Goal: Information Seeking & Learning: Learn about a topic

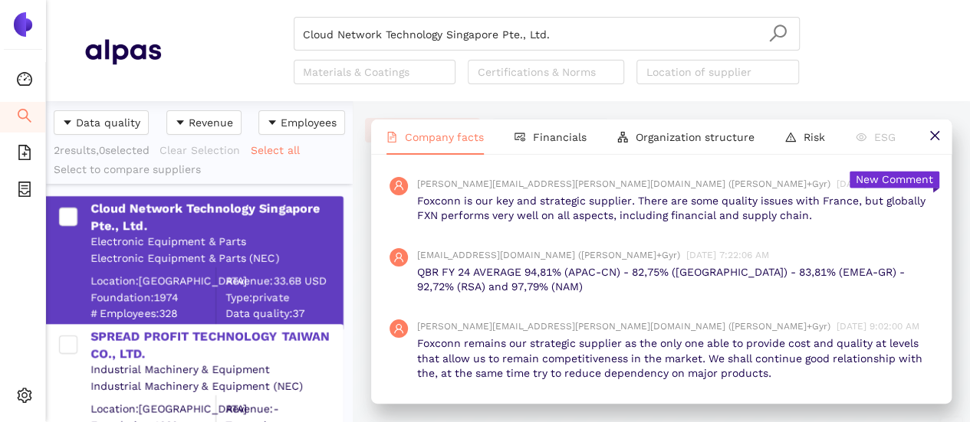
scroll to position [1227, 0]
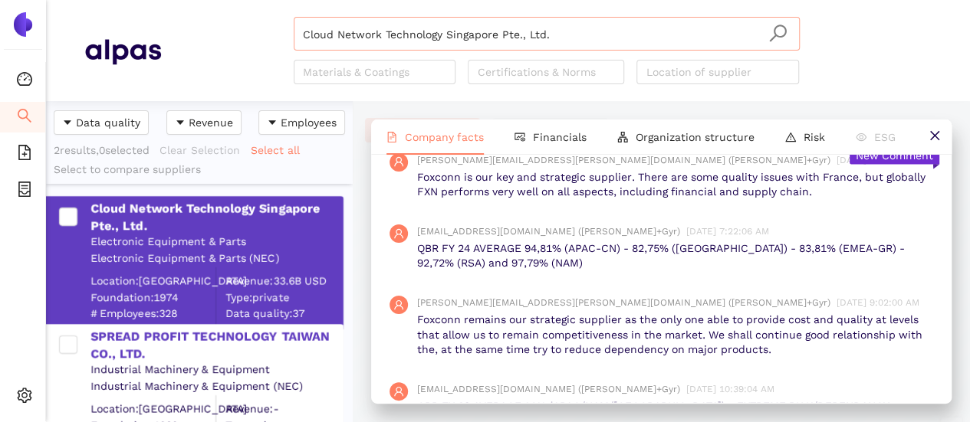
click at [541, 40] on input "Cloud Network Technology Singapore Pte., Ltd." at bounding box center [547, 35] width 488 height 34
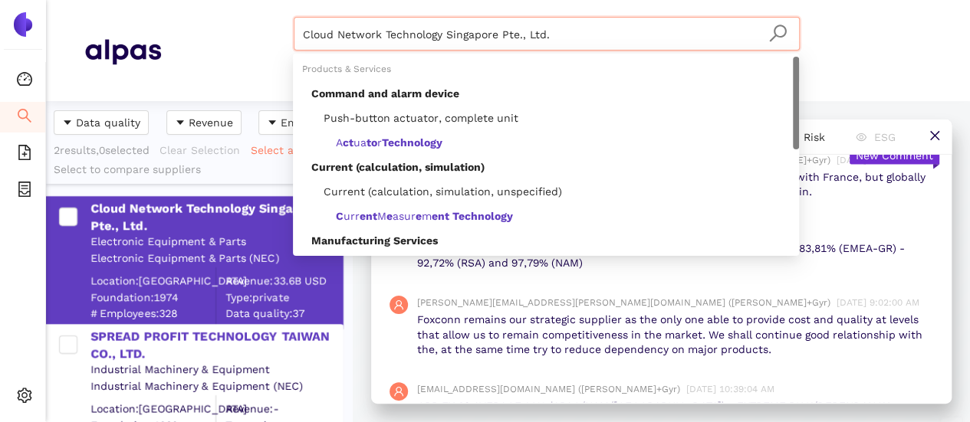
drag, startPoint x: 539, startPoint y: 35, endPoint x: 194, endPoint y: 2, distance: 346.6
click at [194, 2] on header "Cloud Network Technology Singapore Pte., Ltd. Materials & Coatings Certificatio…" at bounding box center [508, 50] width 924 height 101
paste input "ELESTICA Inc"
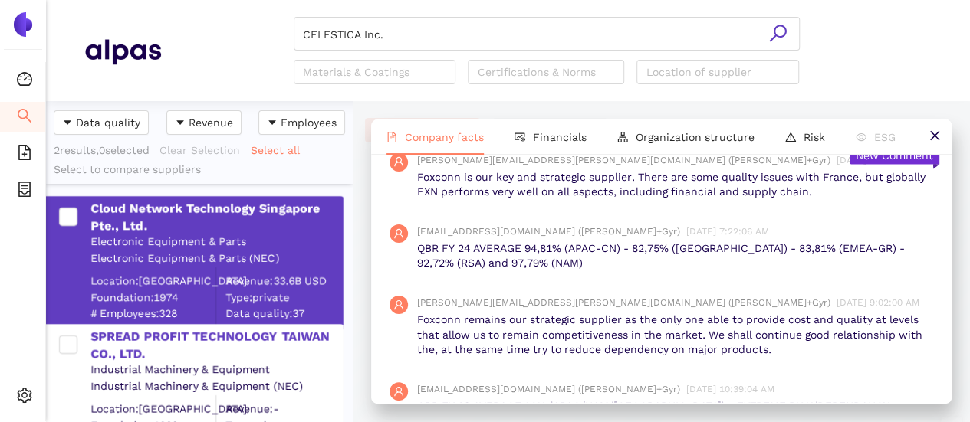
click at [777, 36] on icon "search" at bounding box center [777, 33] width 17 height 17
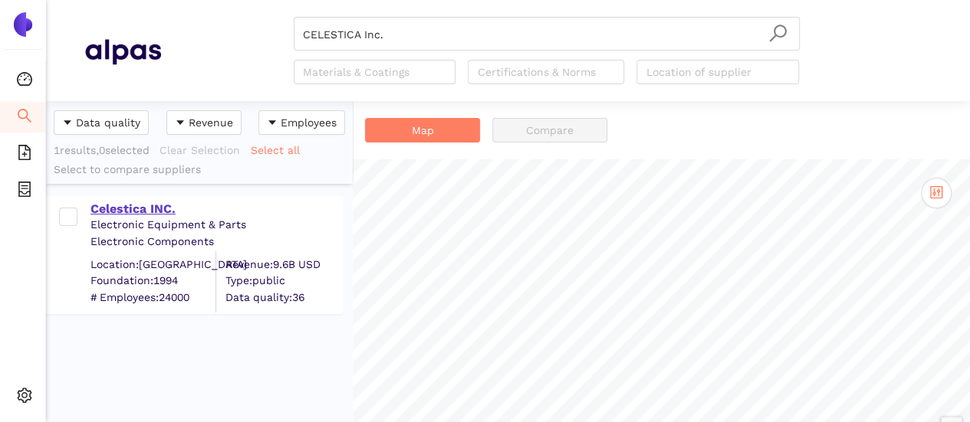
click at [133, 206] on div "Celestica INC." at bounding box center [215, 209] width 251 height 17
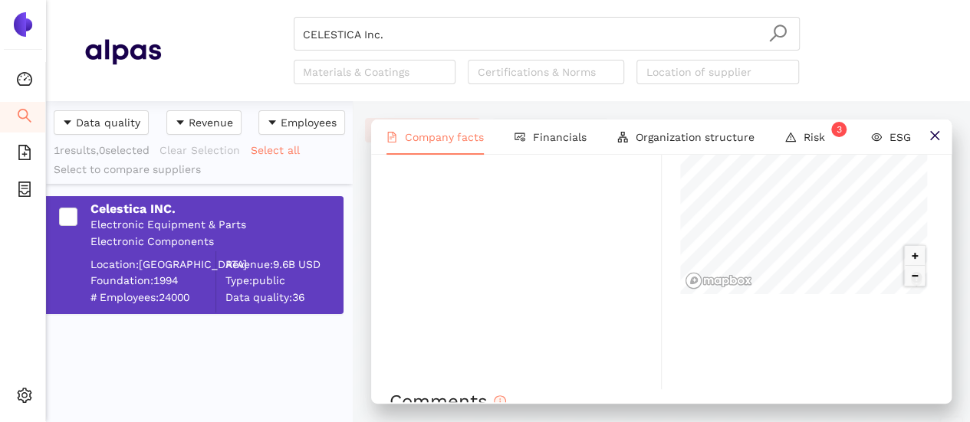
scroll to position [1534, 0]
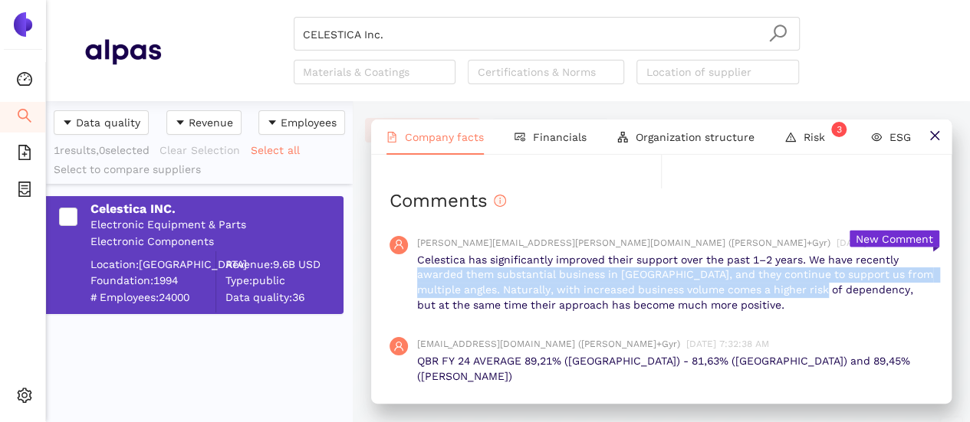
drag, startPoint x: 415, startPoint y: 272, endPoint x: 856, endPoint y: 293, distance: 441.4
click at [848, 283] on div "marcin.dabkowski@landisgyr.com (Landis+Gyr) 9/11/2025, 10:42:55 AM Celestica ha…" at bounding box center [662, 274] width 544 height 101
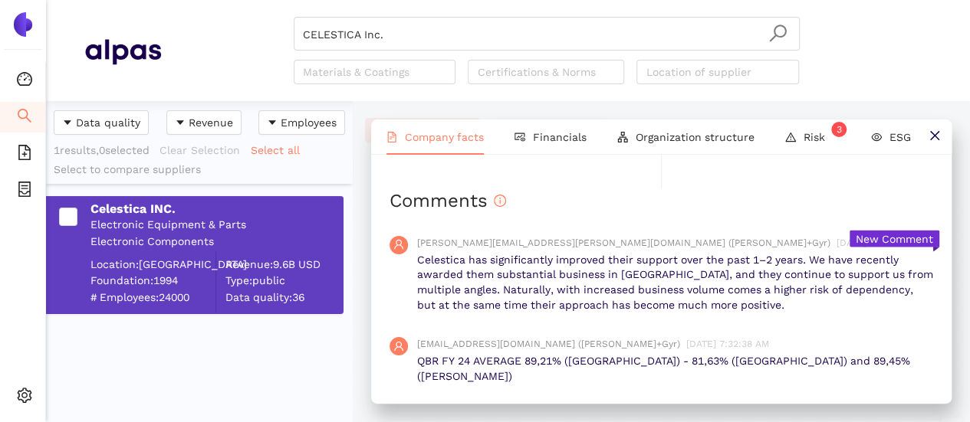
click at [593, 297] on p "Celestica has significantly improved their support over the past 1–2 years. We …" at bounding box center [675, 283] width 516 height 60
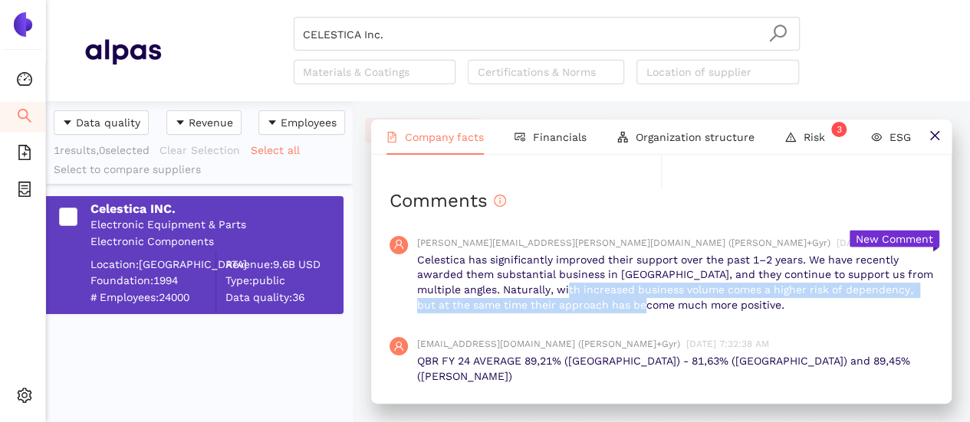
drag, startPoint x: 609, startPoint y: 289, endPoint x: 800, endPoint y: 306, distance: 191.7
click at [680, 304] on p "Celestica has significantly improved their support over the past 1–2 years. We …" at bounding box center [675, 283] width 516 height 60
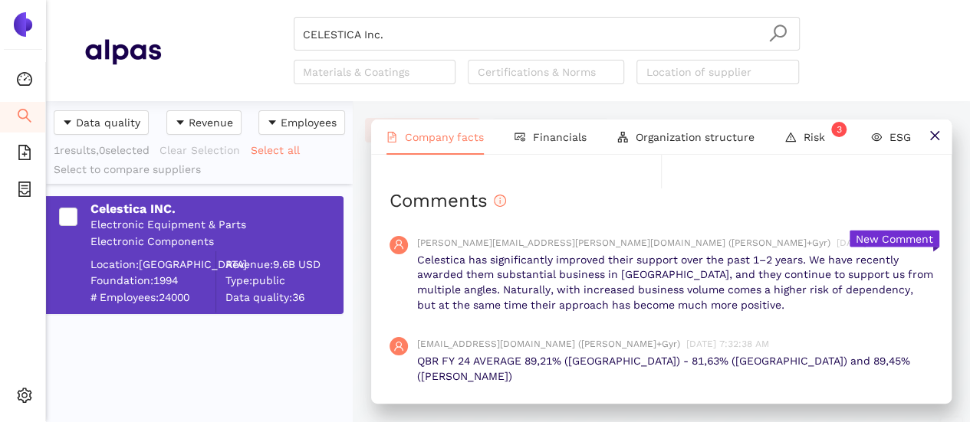
click at [800, 302] on p "Celestica has significantly improved their support over the past 1–2 years. We …" at bounding box center [675, 283] width 516 height 60
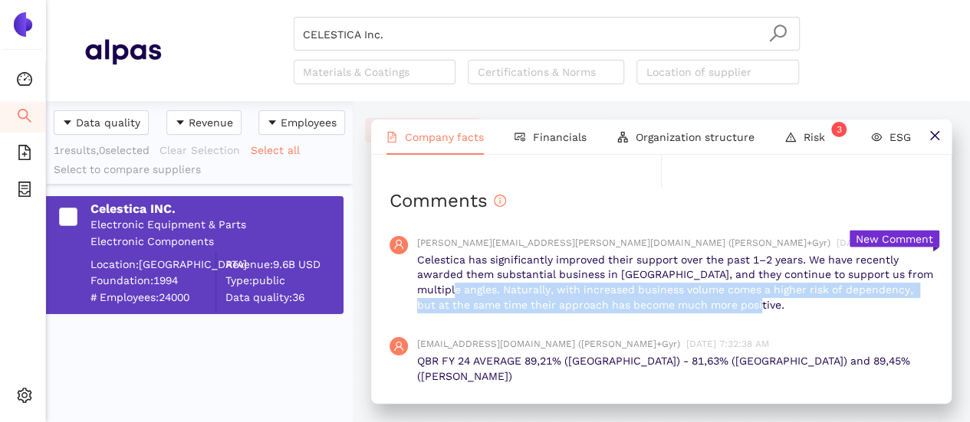
drag, startPoint x: 782, startPoint y: 305, endPoint x: 472, endPoint y: 281, distance: 310.7
click at [473, 281] on p "Celestica has significantly improved their support over the past 1–2 years. We …" at bounding box center [675, 283] width 516 height 60
click at [471, 311] on div "marcin.dabkowski@landisgyr.com (Landis+Gyr) 9/11/2025, 10:42:55 AM Celestica ha…" at bounding box center [662, 274] width 544 height 101
click at [687, 318] on div "marcin.dabkowski@landisgyr.com (Landis+Gyr) 9/11/2025, 10:42:55 AM Celestica ha…" at bounding box center [662, 274] width 544 height 101
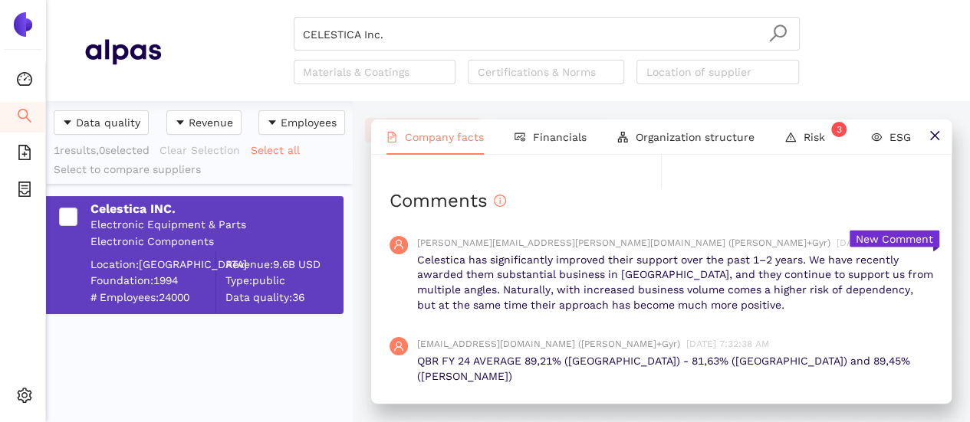
click at [783, 316] on div "marcin.dabkowski@landisgyr.com (Landis+Gyr) 9/11/2025, 10:42:55 AM Celestica ha…" at bounding box center [662, 274] width 544 height 101
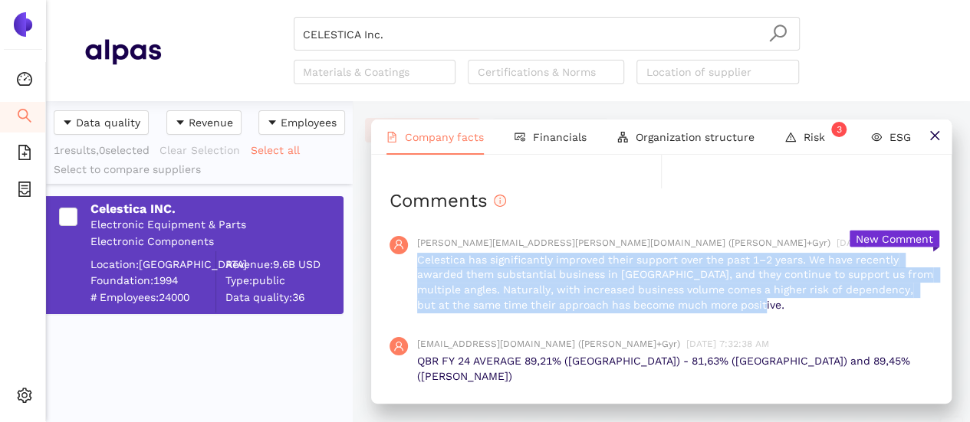
drag, startPoint x: 793, startPoint y: 309, endPoint x: 417, endPoint y: 259, distance: 379.0
click at [417, 259] on p "Celestica has significantly improved their support over the past 1–2 years. We …" at bounding box center [675, 283] width 516 height 60
copy p "Celestica has significantly improved their support over the past 1–2 years. We …"
click at [423, 31] on input "CELESTICA Inc." at bounding box center [547, 35] width 488 height 34
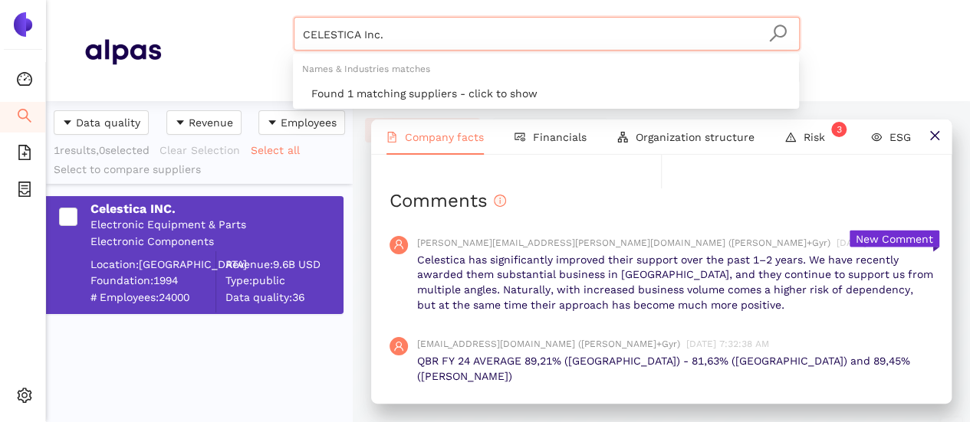
drag, startPoint x: 179, startPoint y: -24, endPoint x: 167, endPoint y: -25, distance: 11.6
click at [167, 0] on html "Dashboard Search eSourcing Templates eSourcing Projects Settings CELESTICA Inc.…" at bounding box center [485, 211] width 970 height 422
paste input "JABIL"
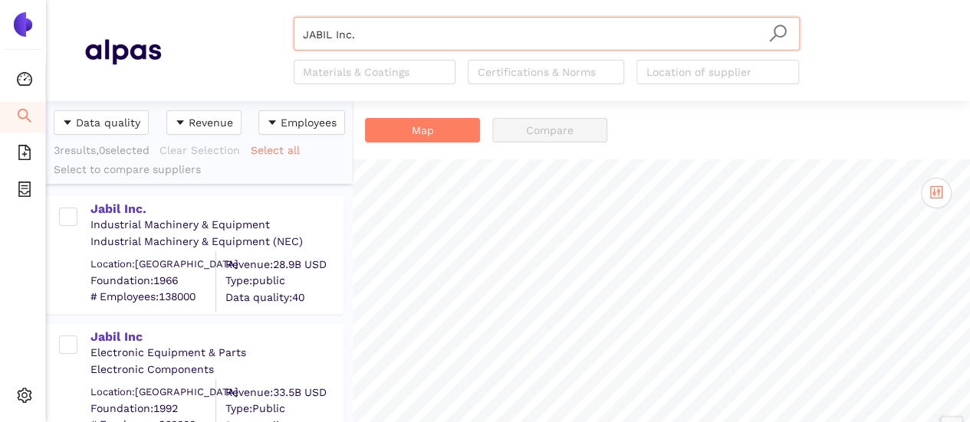
click at [776, 35] on icon "search" at bounding box center [777, 33] width 17 height 17
click at [123, 209] on div "Jabil Inc." at bounding box center [215, 209] width 251 height 17
click at [117, 205] on div "Jabil Inc." at bounding box center [215, 209] width 251 height 17
click at [118, 212] on div "Jabil Inc." at bounding box center [215, 209] width 251 height 17
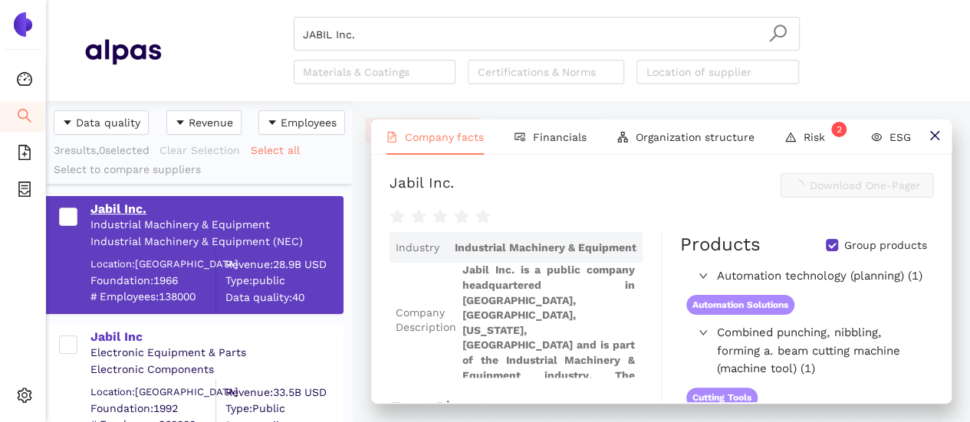
click at [117, 205] on div "Jabil Inc." at bounding box center [215, 209] width 251 height 17
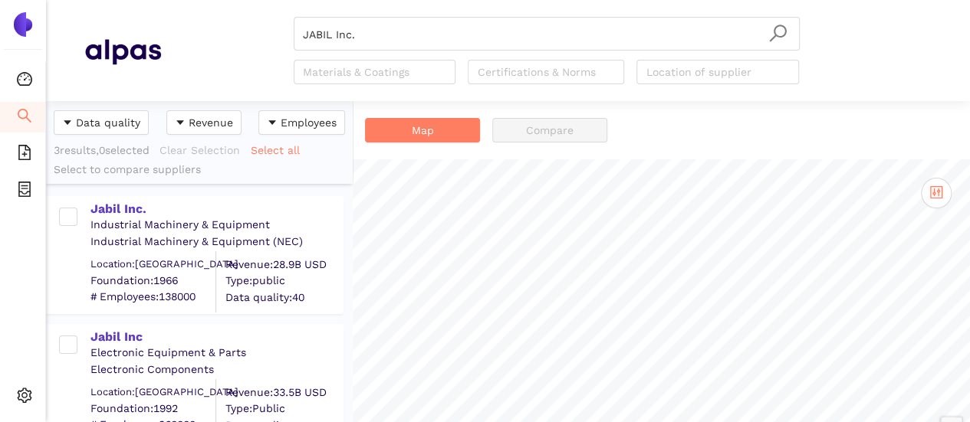
drag, startPoint x: 130, startPoint y: 209, endPoint x: 243, endPoint y: 396, distance: 219.1
click at [130, 208] on div "Jabil Inc." at bounding box center [215, 209] width 251 height 17
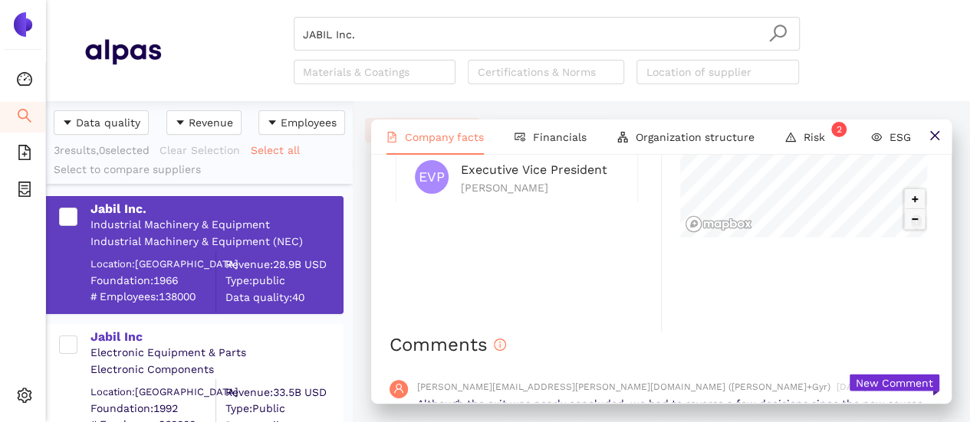
scroll to position [1380, 0]
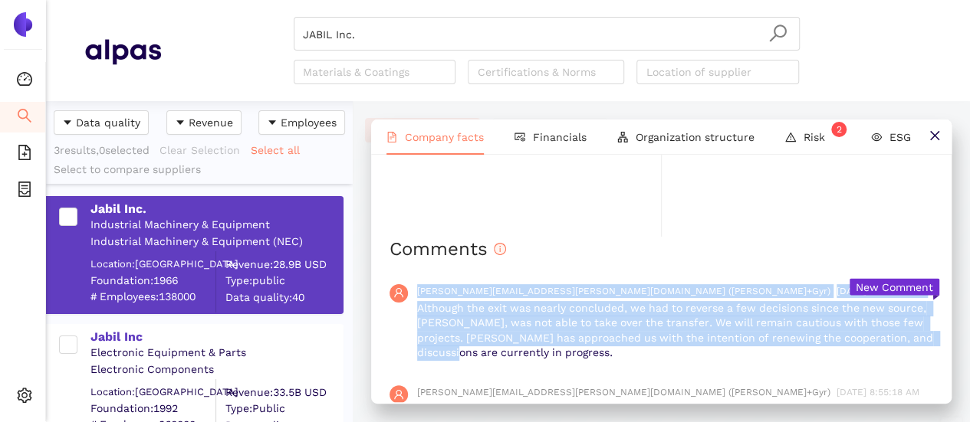
drag, startPoint x: 410, startPoint y: 303, endPoint x: 620, endPoint y: 363, distance: 217.7
click at [552, 350] on div "marcin.dabkowski@landisgyr.com (Landis+Gyr) 9/11/2025, 10:46:11 AM Although the…" at bounding box center [662, 322] width 544 height 101
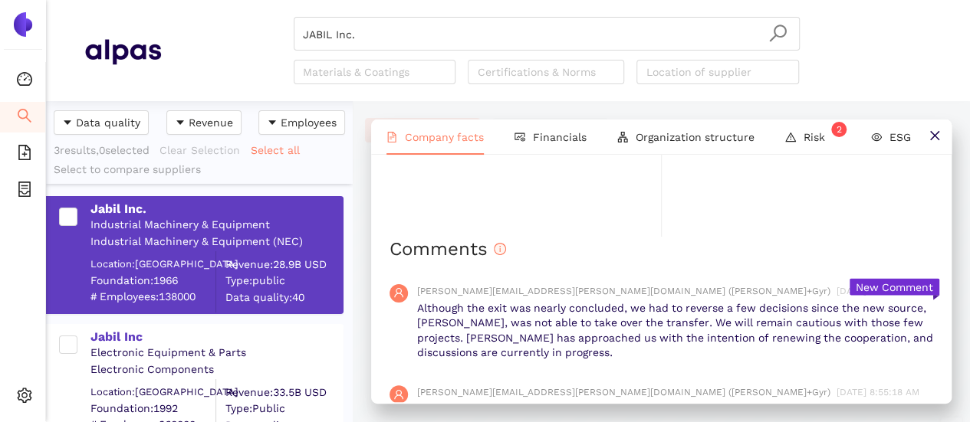
click at [620, 363] on div "marcin.dabkowski@landisgyr.com (Landis+Gyr) 9/11/2025, 10:46:11 AM Although the…" at bounding box center [662, 322] width 544 height 101
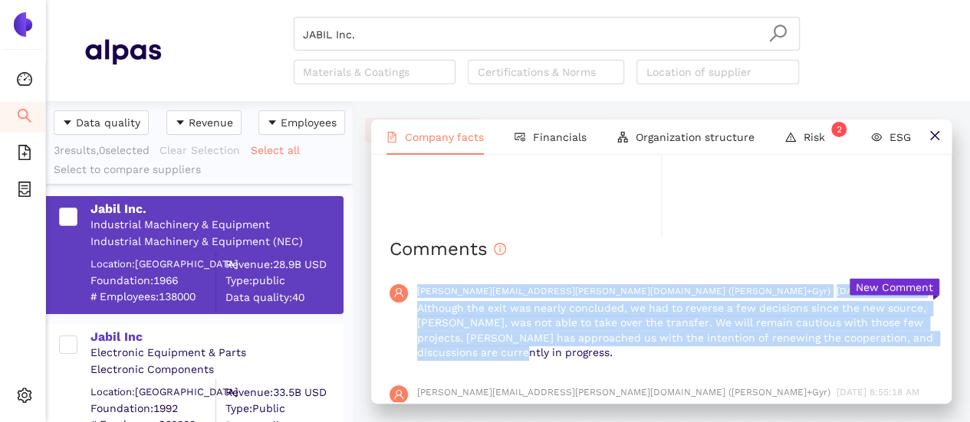
drag, startPoint x: 626, startPoint y: 356, endPoint x: 412, endPoint y: 303, distance: 221.1
click at [412, 303] on div "marcin.dabkowski@landisgyr.com (Landis+Gyr) 9/11/2025, 10:46:11 AM Although the…" at bounding box center [662, 322] width 544 height 101
click at [486, 323] on p "Although the exit was nearly concluded, we had to reverse a few decisions since…" at bounding box center [675, 331] width 516 height 60
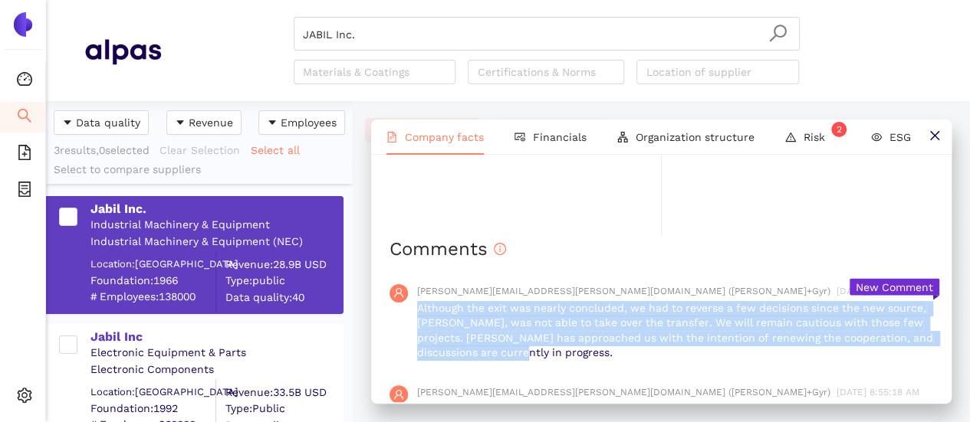
drag, startPoint x: 417, startPoint y: 309, endPoint x: 613, endPoint y: 357, distance: 202.0
click at [613, 357] on p "Although the exit was nearly concluded, we had to reverse a few decisions since…" at bounding box center [675, 331] width 516 height 60
copy p "Although the exit was nearly concluded, we had to reverse a few decisions since…"
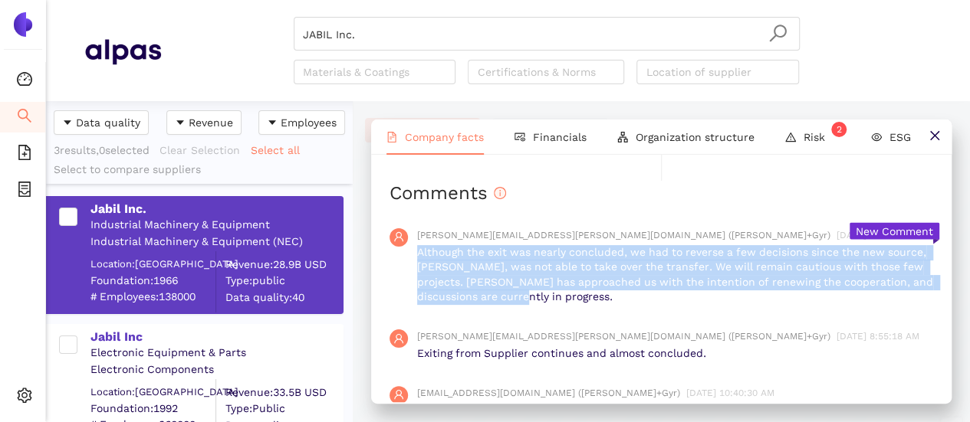
scroll to position [1457, 0]
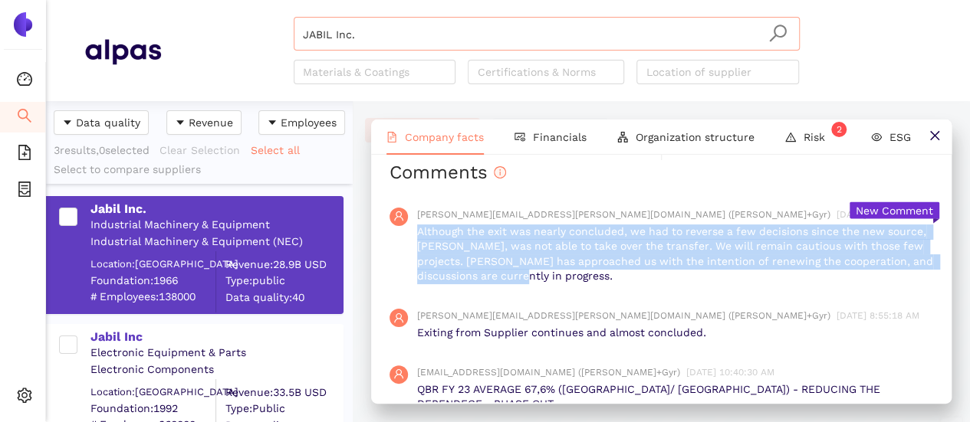
click at [350, 31] on input "JABIL Inc." at bounding box center [547, 35] width 488 height 34
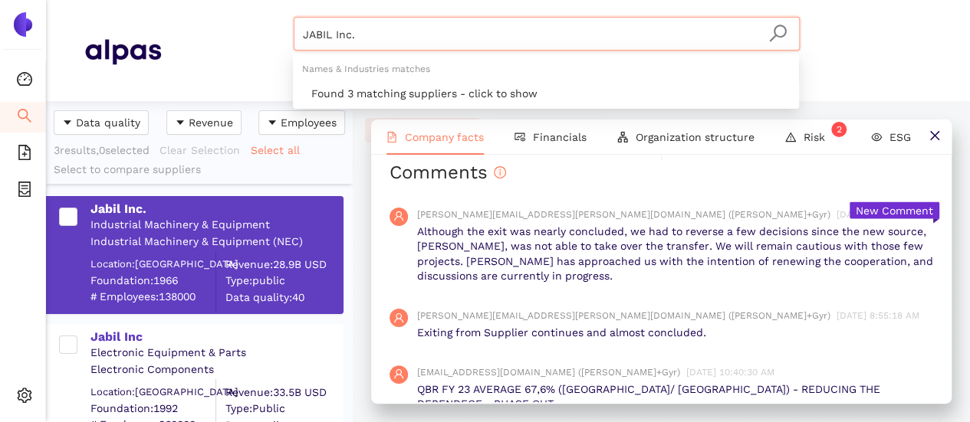
click at [360, 36] on input "JABIL Inc." at bounding box center [547, 35] width 488 height 34
drag, startPoint x: 368, startPoint y: 32, endPoint x: 313, endPoint y: 53, distance: 59.0
click at [283, 31] on div "JABIL Inc. Materials & Coatings Certifications & Norms Location of supplier" at bounding box center [546, 50] width 771 height 67
paste input "MICROCHIP TECHNOLOGY INCORPORATED"
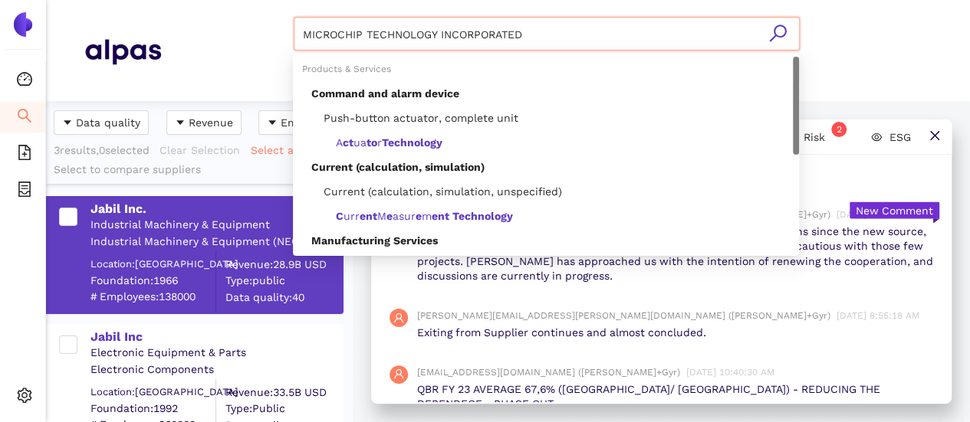
click at [783, 35] on icon "search" at bounding box center [777, 33] width 17 height 17
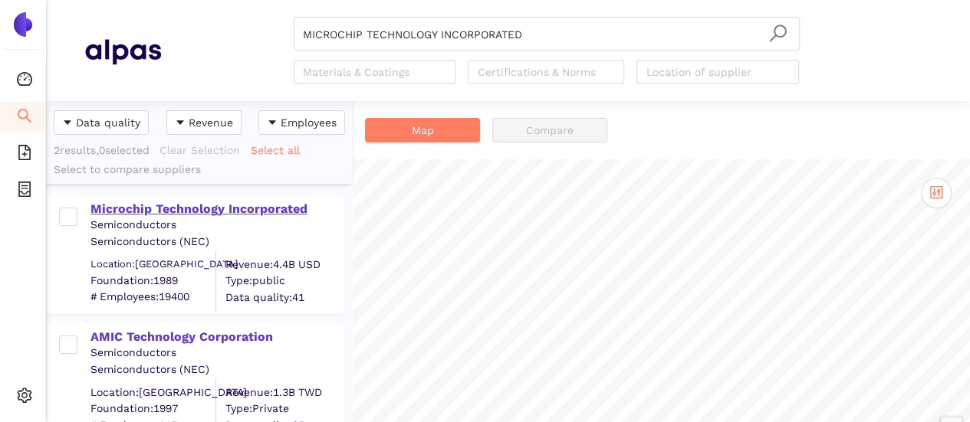
click at [158, 214] on div "Microchip Technology Incorporated" at bounding box center [215, 209] width 251 height 17
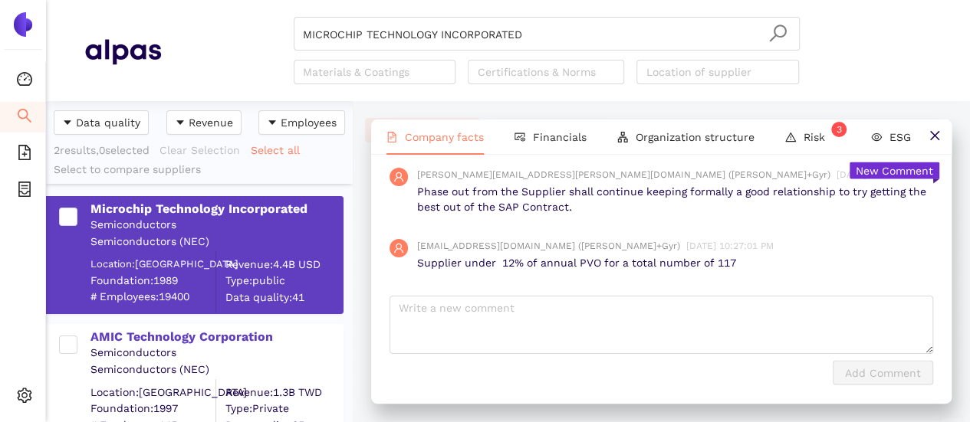
scroll to position [1511, 0]
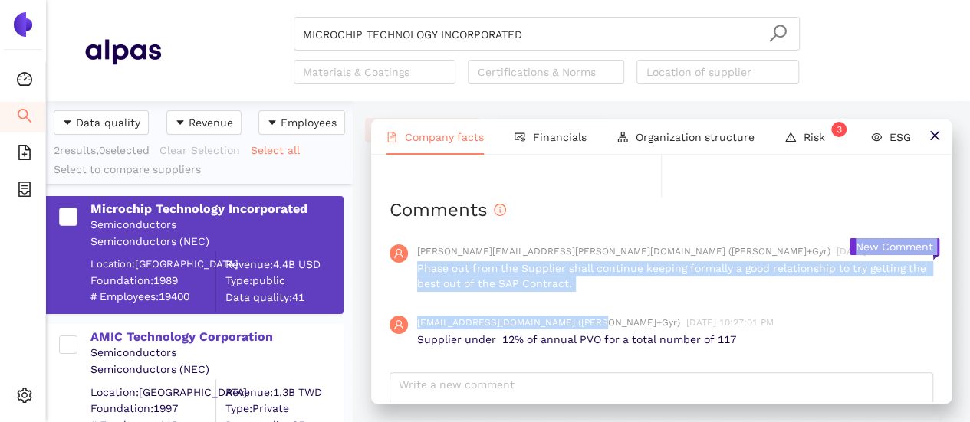
drag, startPoint x: 420, startPoint y: 269, endPoint x: 592, endPoint y: 306, distance: 175.7
click at [577, 304] on div "Comments fabrizio.delgrosso@landisgyr.com (Landis+Gyr) 8/20/2024, 9:51:08 AM Ph…" at bounding box center [662, 330] width 544 height 264
click at [602, 294] on div "fabrizio.delgrosso@landisgyr.com (Landis+Gyr) 8/20/2024, 9:51:08 AM Phase out f…" at bounding box center [662, 267] width 544 height 71
click at [528, 44] on input "MICROCHIP TECHNOLOGY INCORPORATED" at bounding box center [547, 35] width 488 height 34
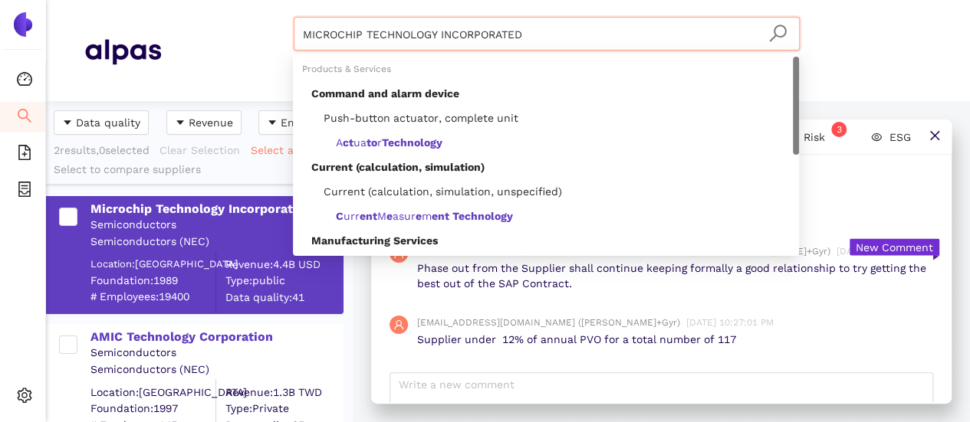
drag, startPoint x: 461, startPoint y: 40, endPoint x: 189, endPoint y: 16, distance: 273.2
click at [189, 17] on div "MICROCHIP TECHNOLOGY INCORPORATED Materials & Coatings Certifications & Norms L…" at bounding box center [546, 50] width 771 height 67
paste input "PLAX S.r.l"
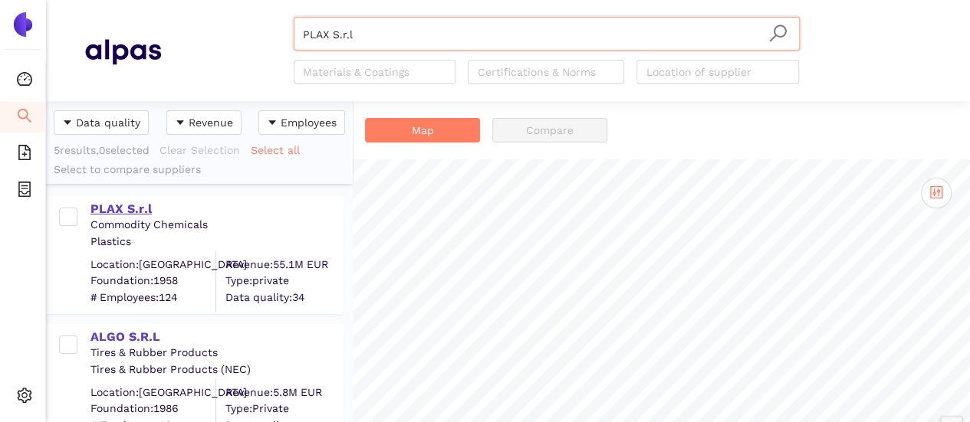
type input "PLAX S.r.l"
click at [109, 213] on div "PLAX S.r.l" at bounding box center [215, 209] width 251 height 17
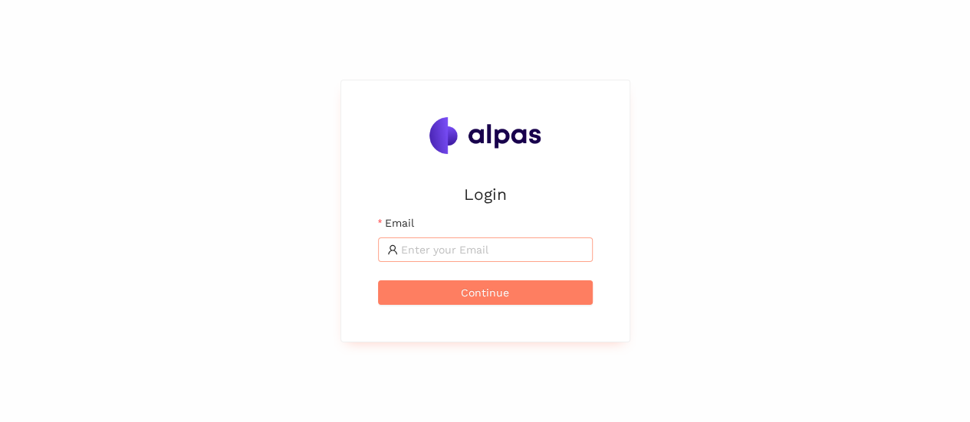
click at [448, 251] on input "Email" at bounding box center [492, 250] width 182 height 17
type input "[EMAIL_ADDRESS][DOMAIN_NAME]"
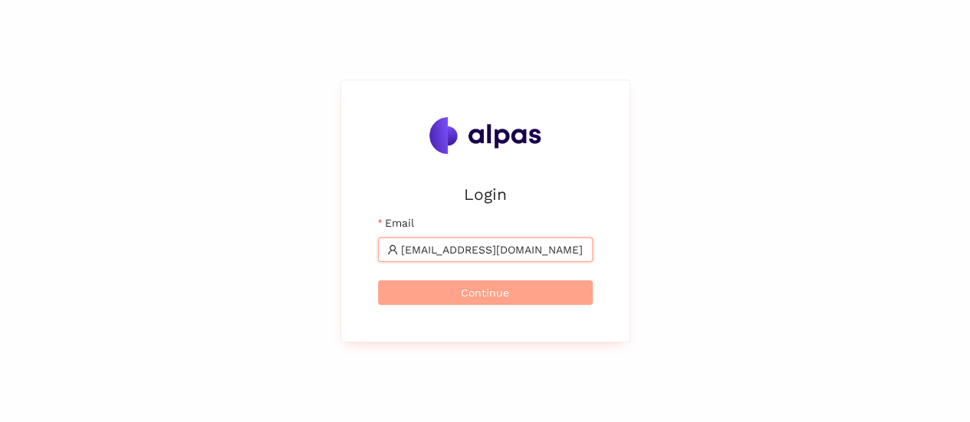
click at [477, 288] on span "Continue" at bounding box center [485, 292] width 48 height 17
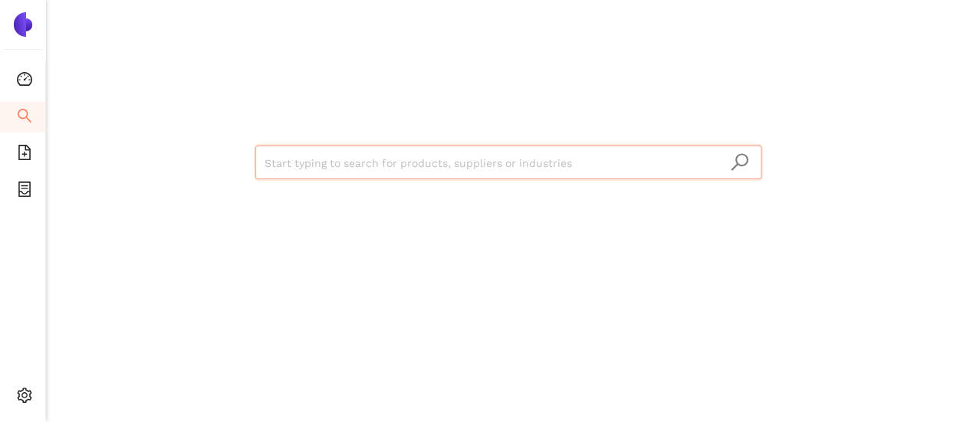
click at [420, 151] on input "search" at bounding box center [509, 163] width 488 height 34
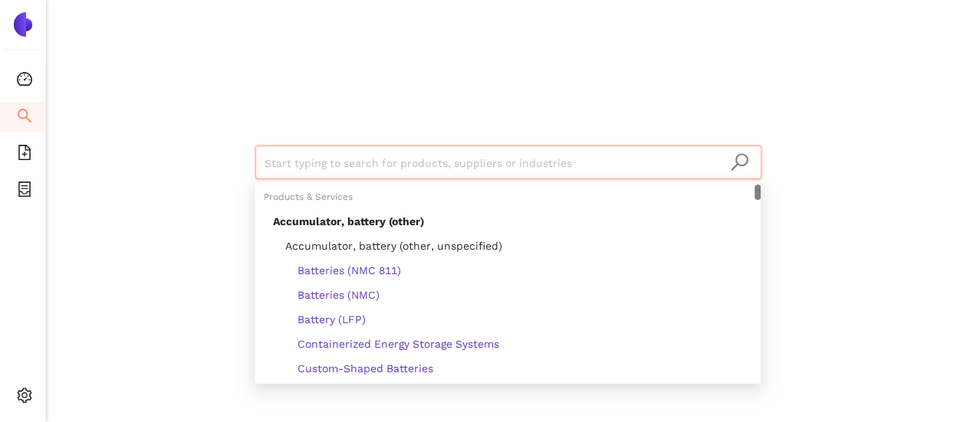
type input "PLAX S.r.l"
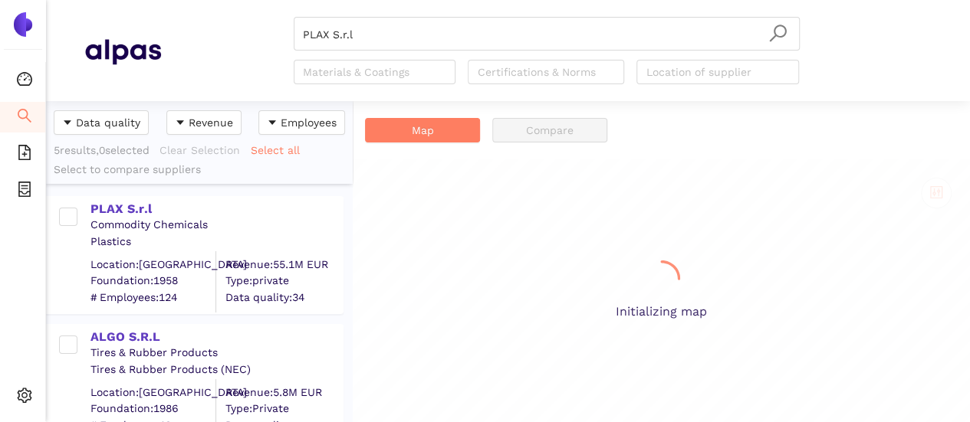
scroll to position [310, 294]
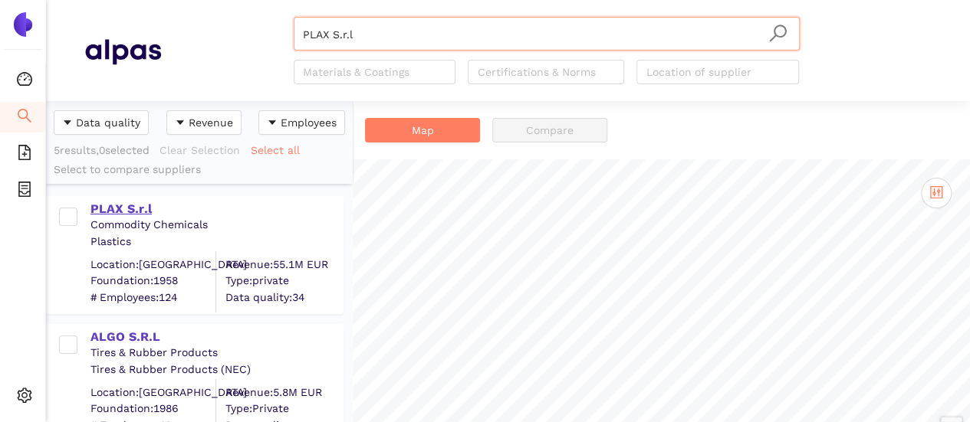
click at [118, 212] on div "PLAX S.r.l" at bounding box center [215, 209] width 251 height 17
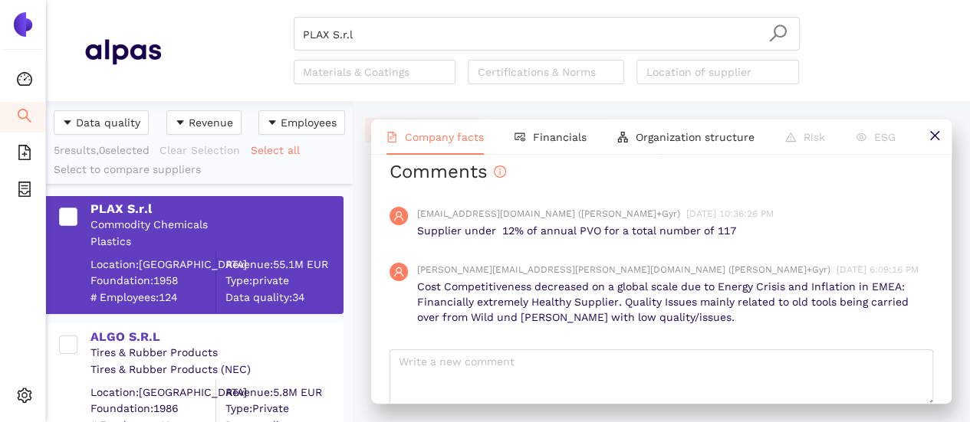
scroll to position [1425, 0]
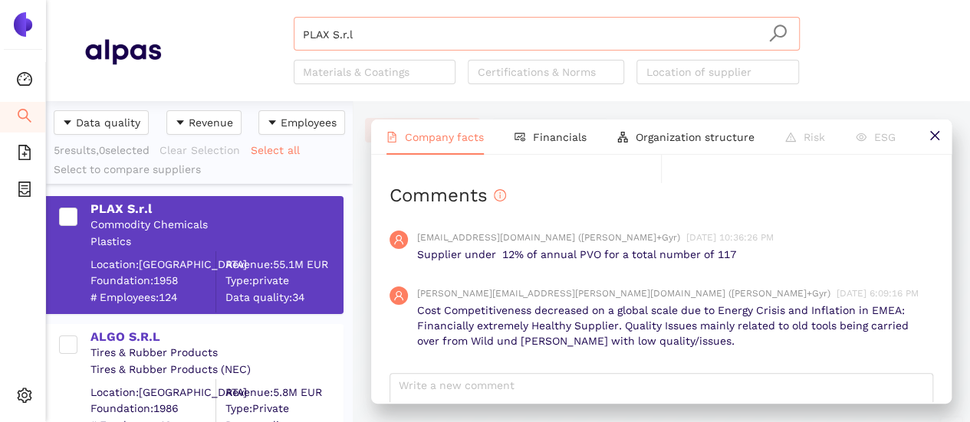
click at [377, 35] on input "PLAX S.r.l" at bounding box center [547, 35] width 488 height 34
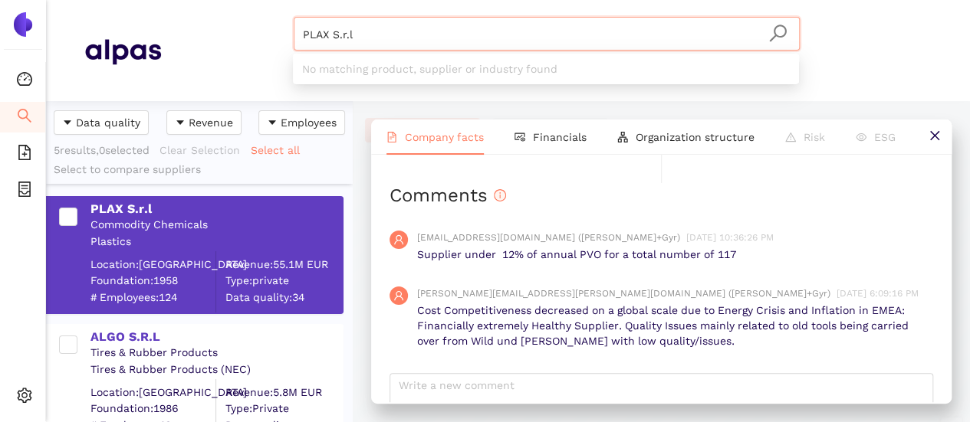
drag, startPoint x: 361, startPoint y: 39, endPoint x: 278, endPoint y: 53, distance: 84.7
click at [271, 46] on div "PLAX S.r.l Materials & Coatings Certifications & Norms Location of supplier" at bounding box center [546, 50] width 771 height 67
paste input "Technimark LLC"
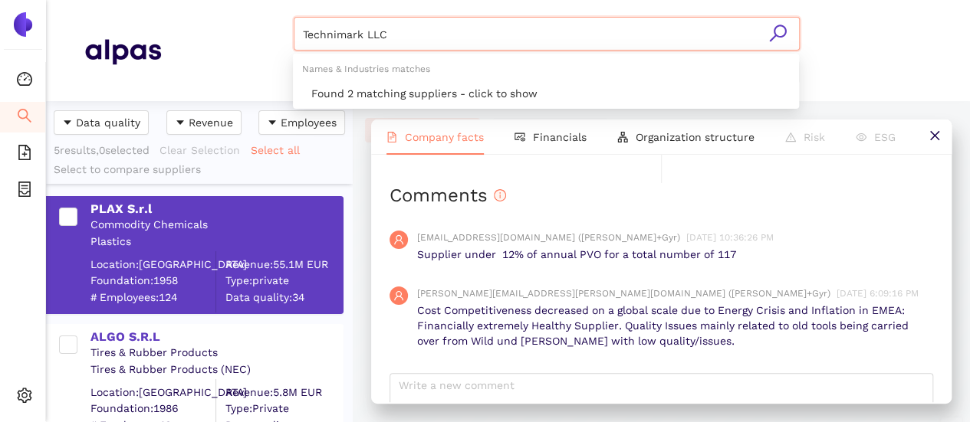
type input "Technimark LLC"
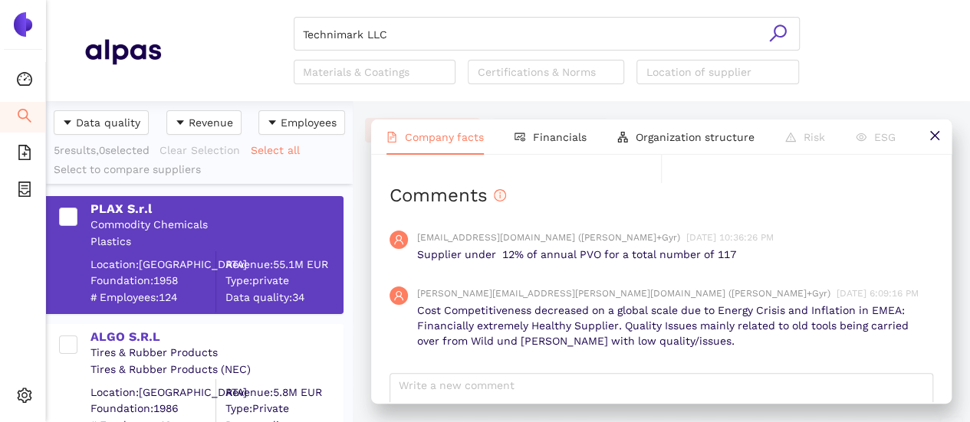
click at [777, 34] on icon "search" at bounding box center [777, 33] width 19 height 19
